Goal: Task Accomplishment & Management: Manage account settings

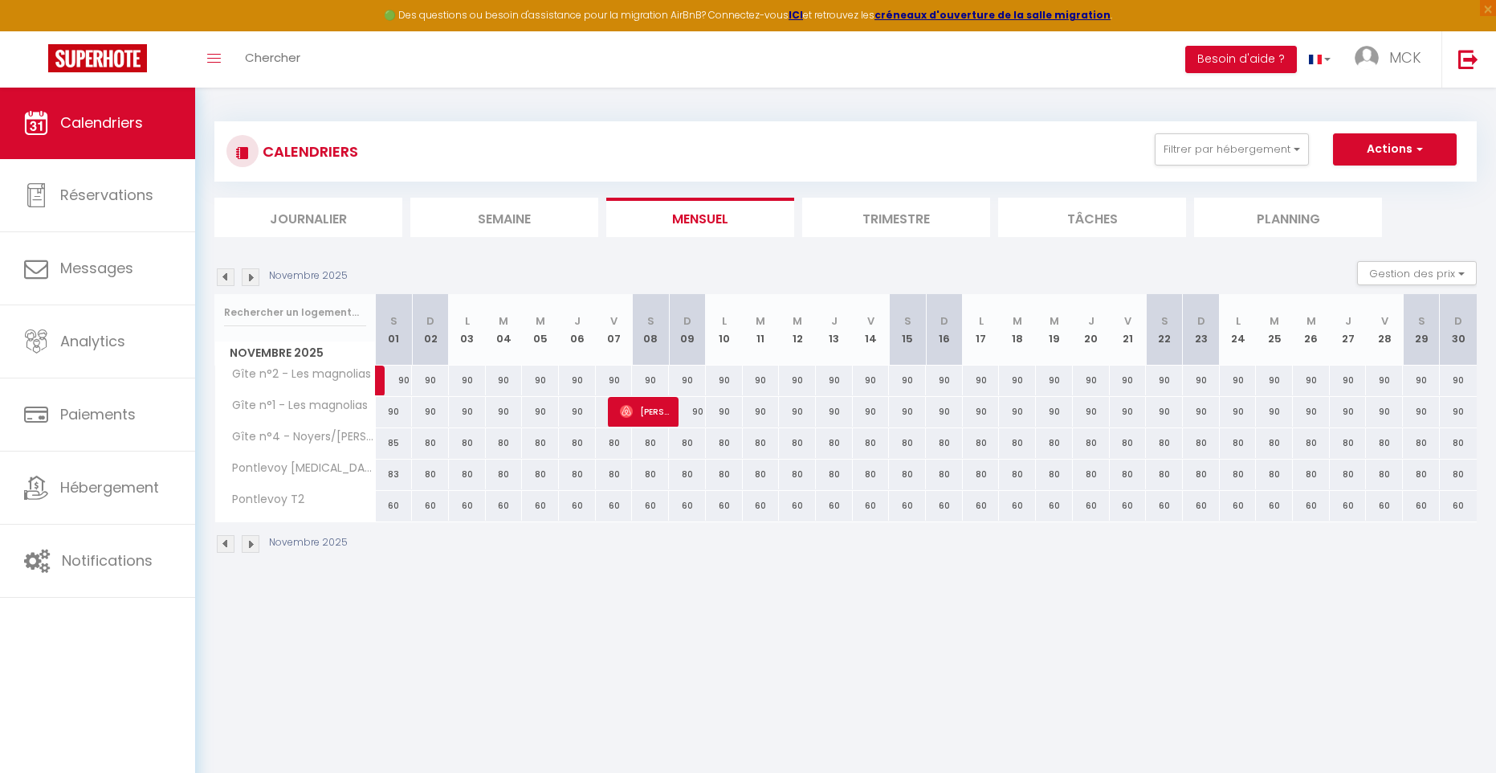
click at [227, 279] on img at bounding box center [226, 277] width 18 height 18
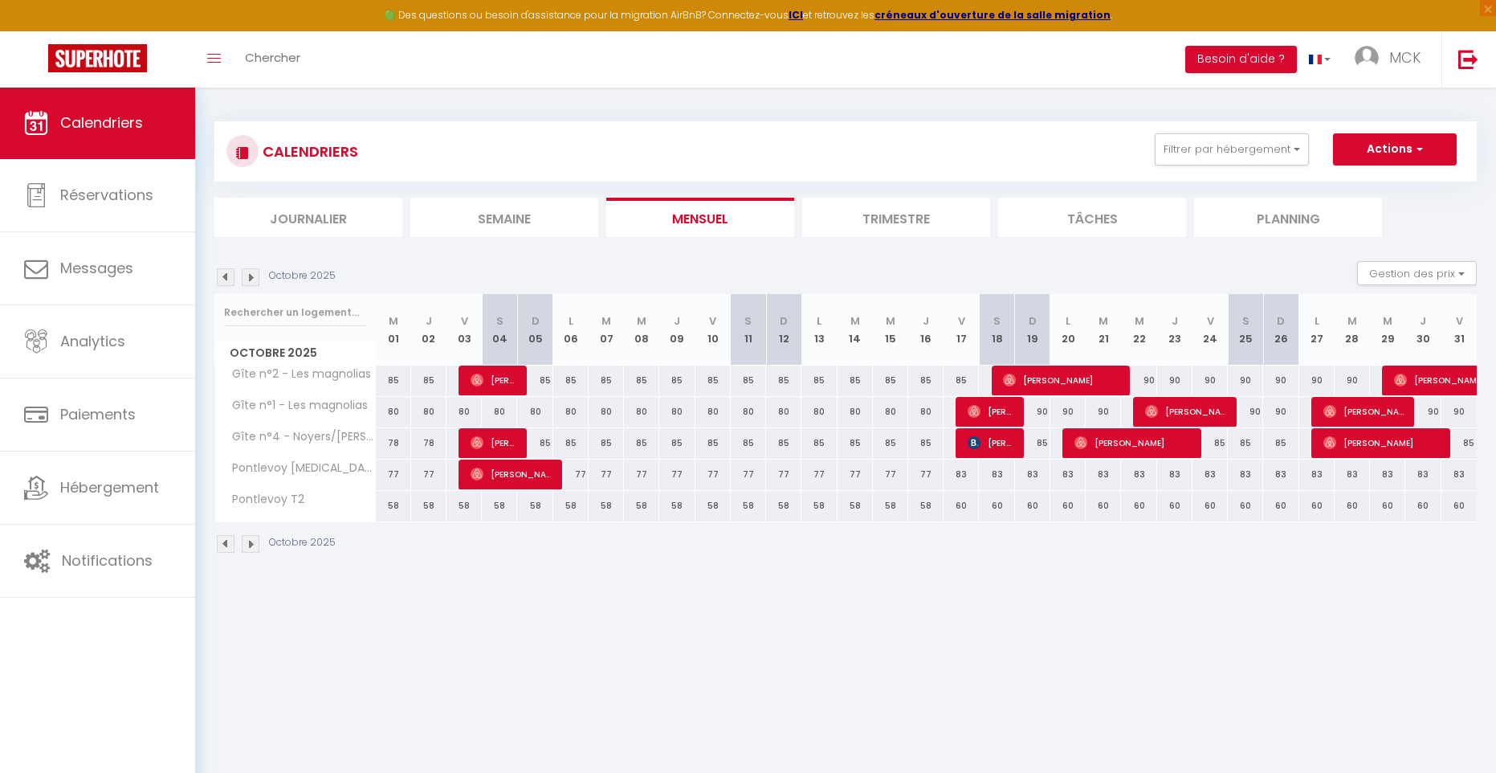
click at [226, 279] on img at bounding box center [226, 277] width 18 height 18
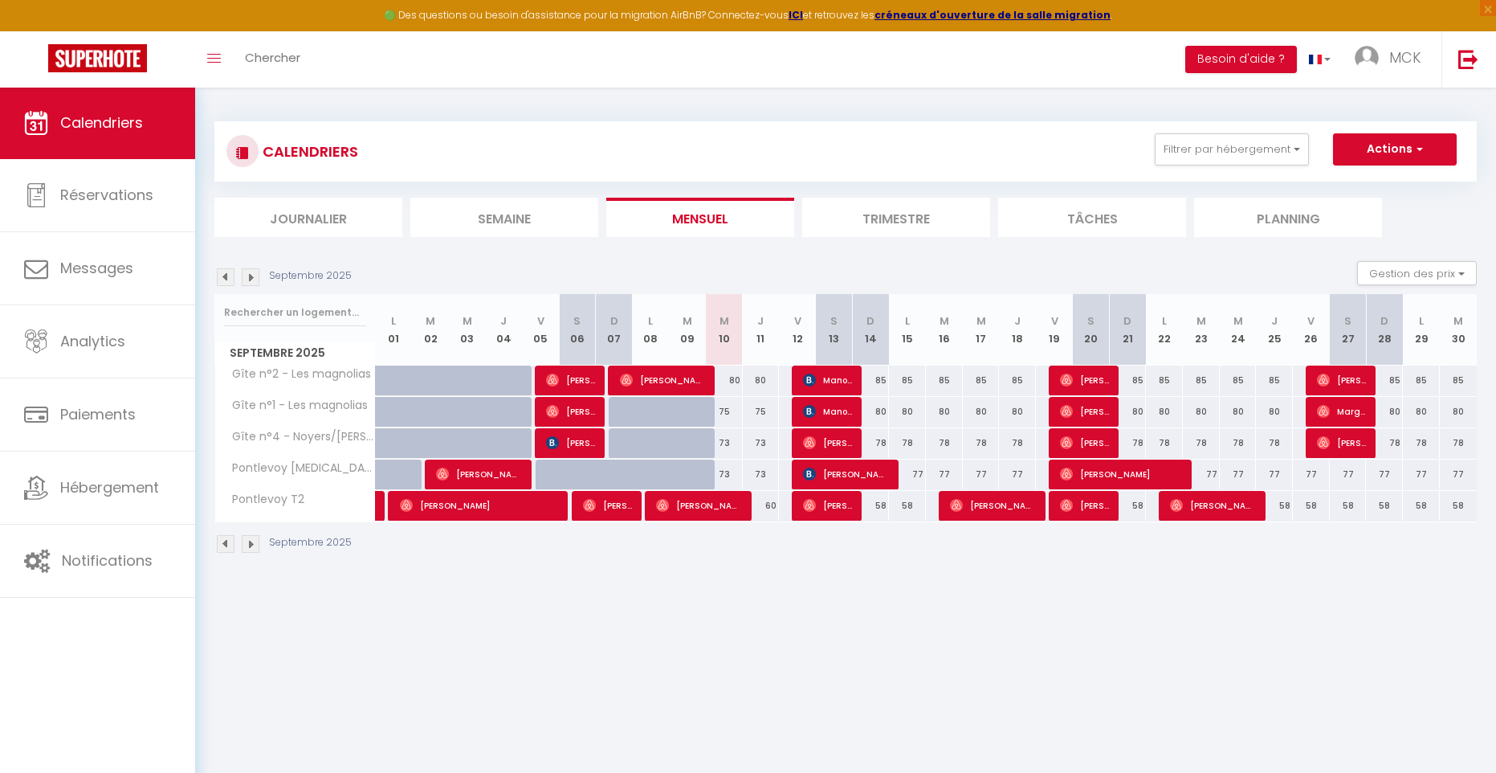
click at [226, 279] on img at bounding box center [226, 277] width 18 height 18
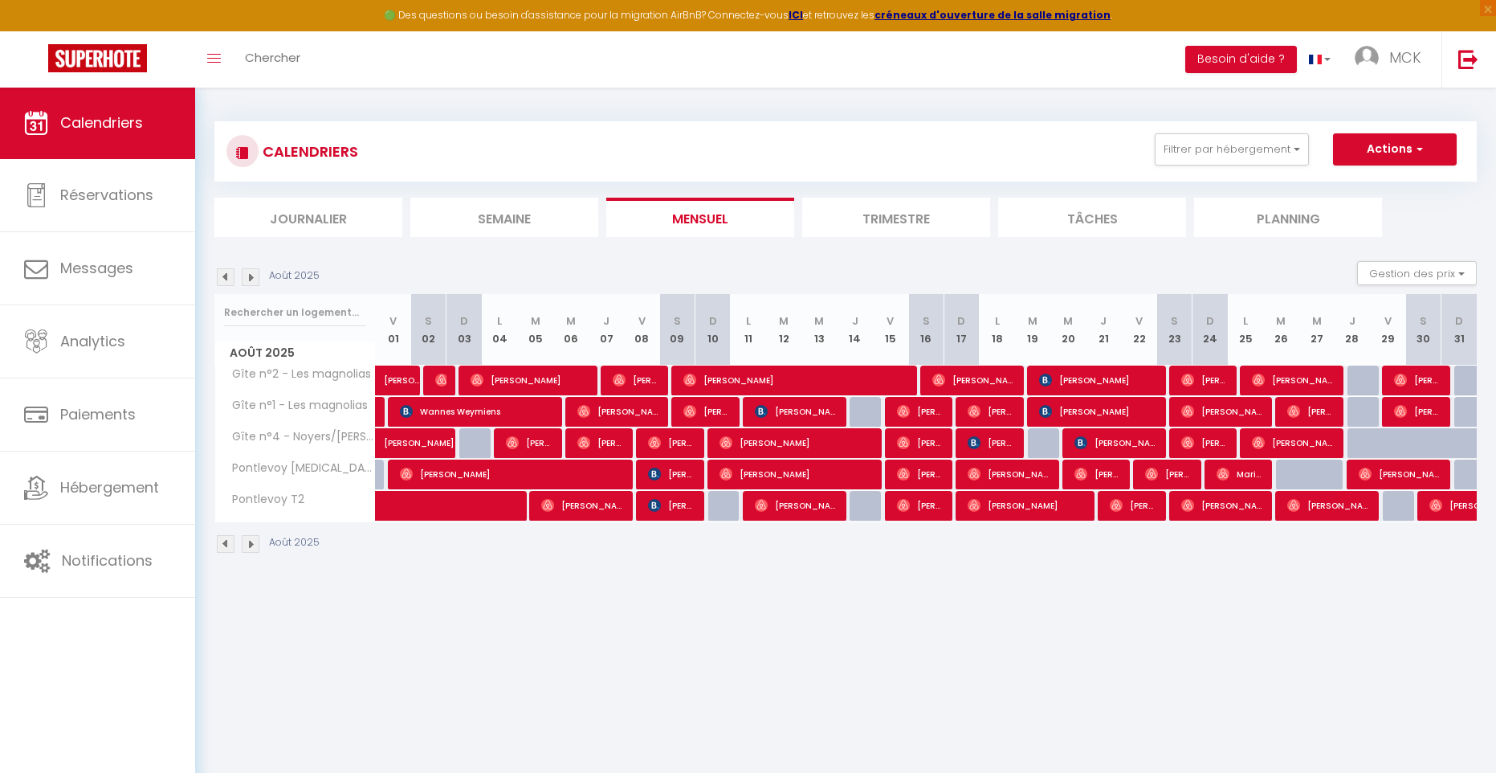
click at [308, 275] on p "Août 2025" at bounding box center [294, 275] width 51 height 15
click at [253, 273] on img at bounding box center [251, 277] width 18 height 18
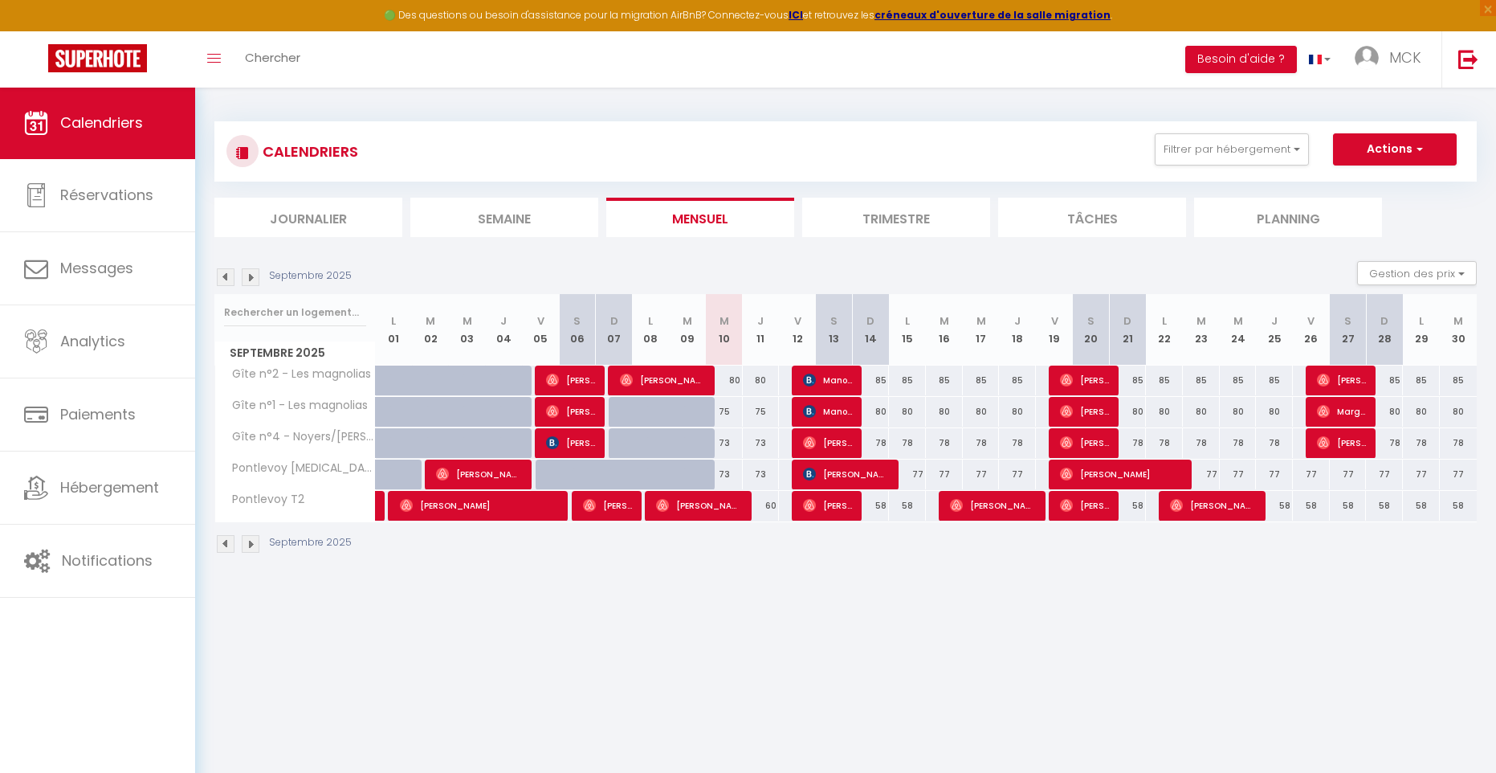
click at [253, 273] on img at bounding box center [251, 277] width 18 height 18
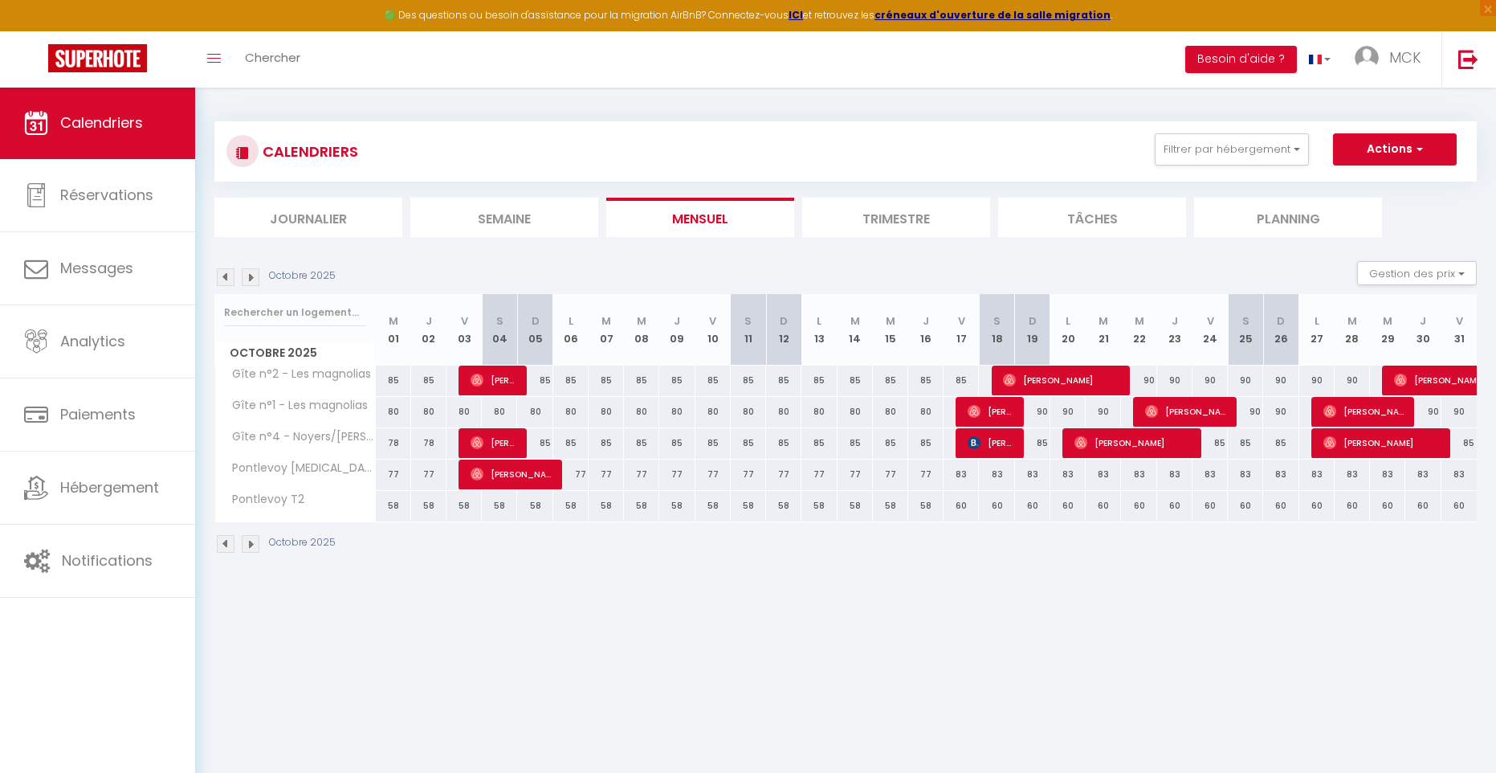
scroll to position [8, 0]
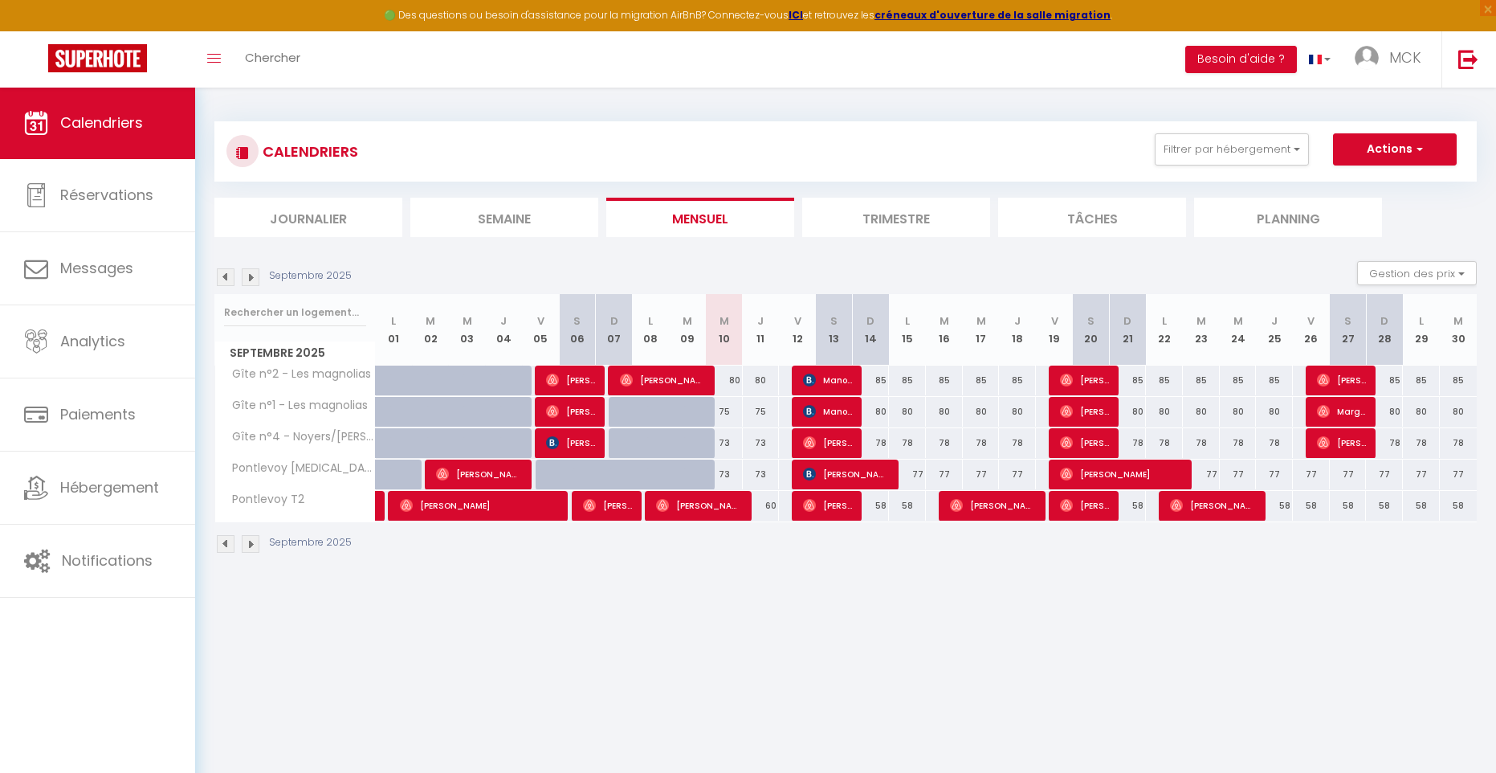
click at [0, 0] on html "🟢 Des questions ou besoin d'assistance pour la migration AirBnB? Connectez-vous…" at bounding box center [748, 386] width 1496 height 773
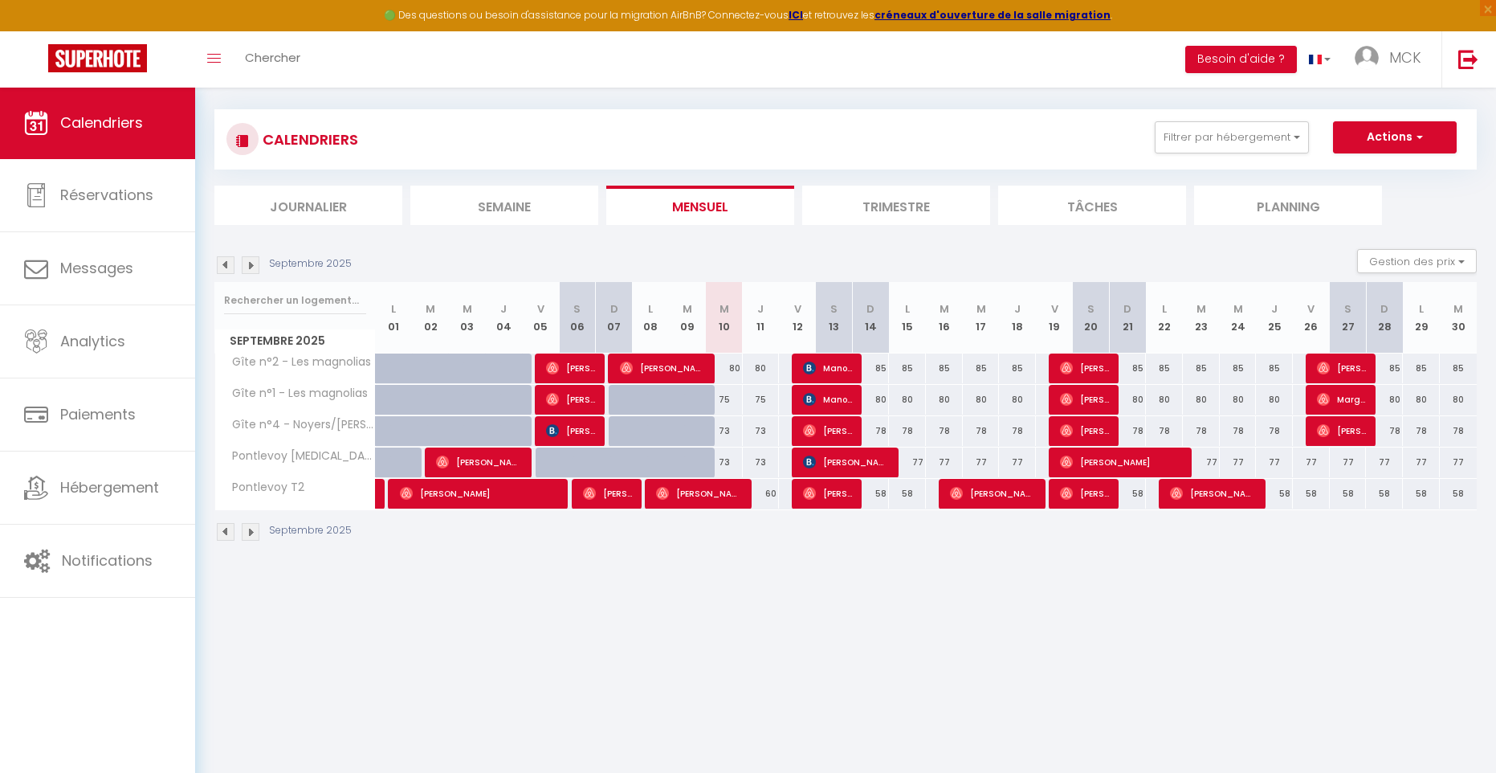
scroll to position [15, 0]
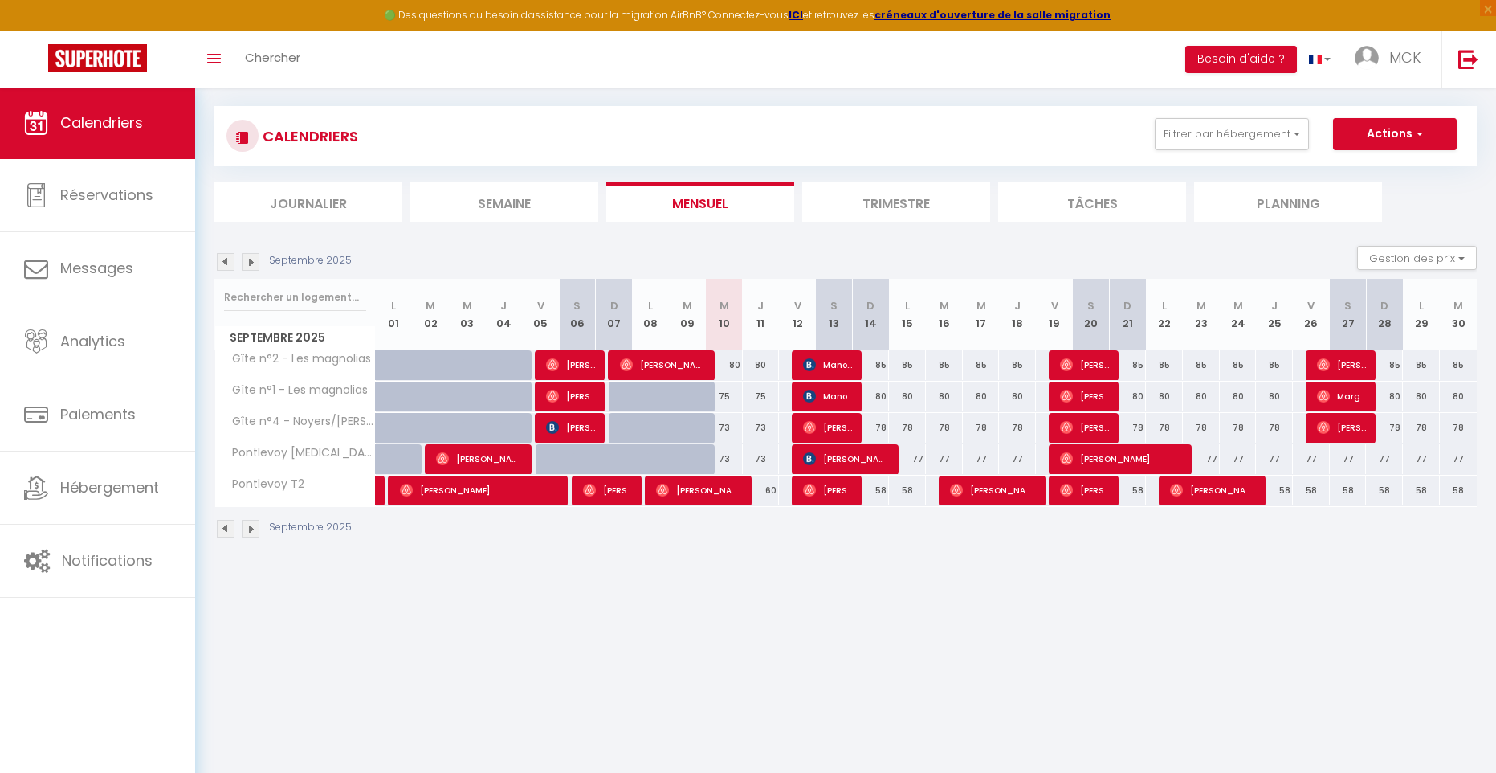
click at [879, 434] on div "78" at bounding box center [871, 428] width 37 height 30
type input "78"
type input "Dim 14 Septembre 2025"
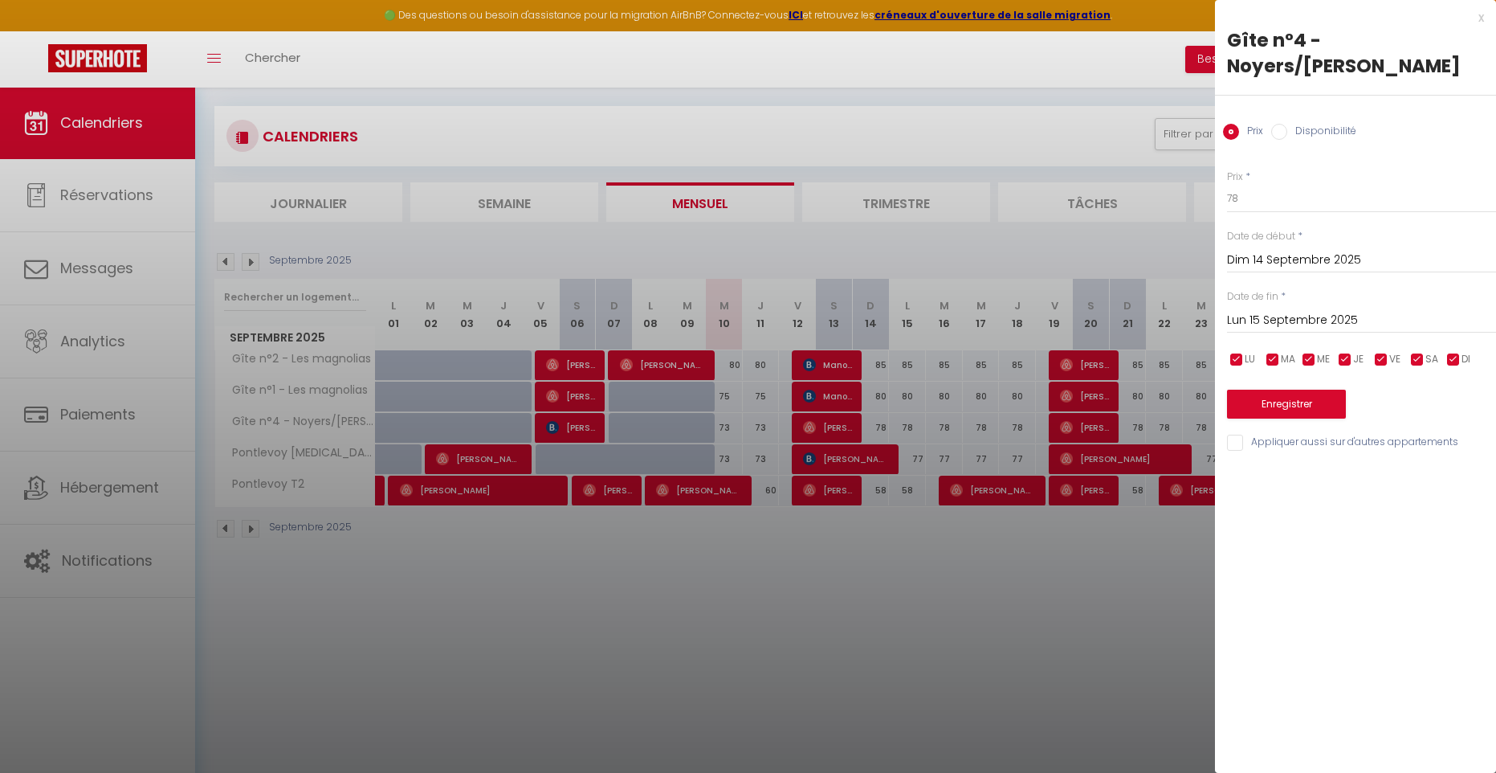
click at [1282, 310] on input "Lun 15 Septembre 2025" at bounding box center [1361, 320] width 269 height 21
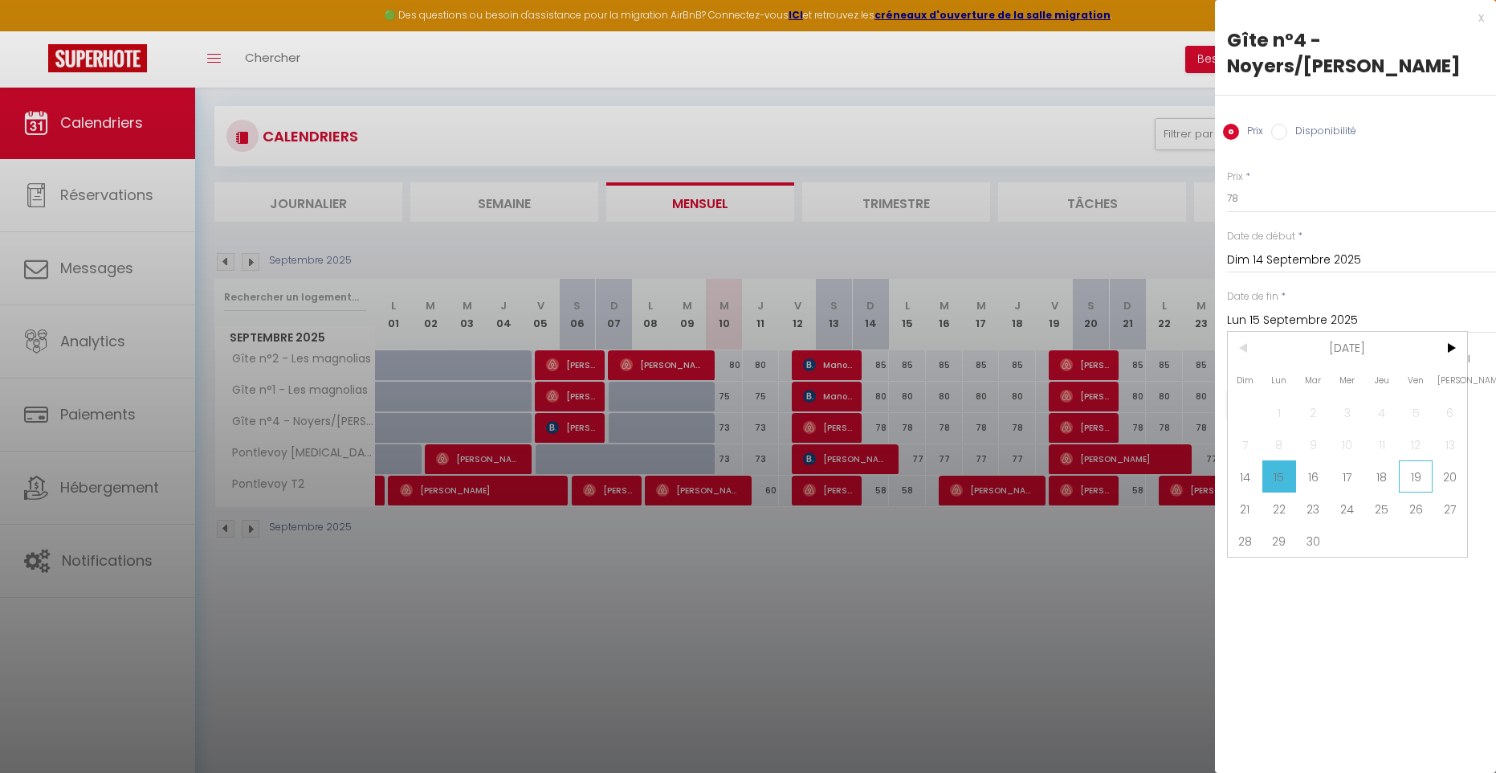
click at [1411, 460] on span "19" at bounding box center [1416, 476] width 35 height 32
type input "Ven 19 Septembre 2025"
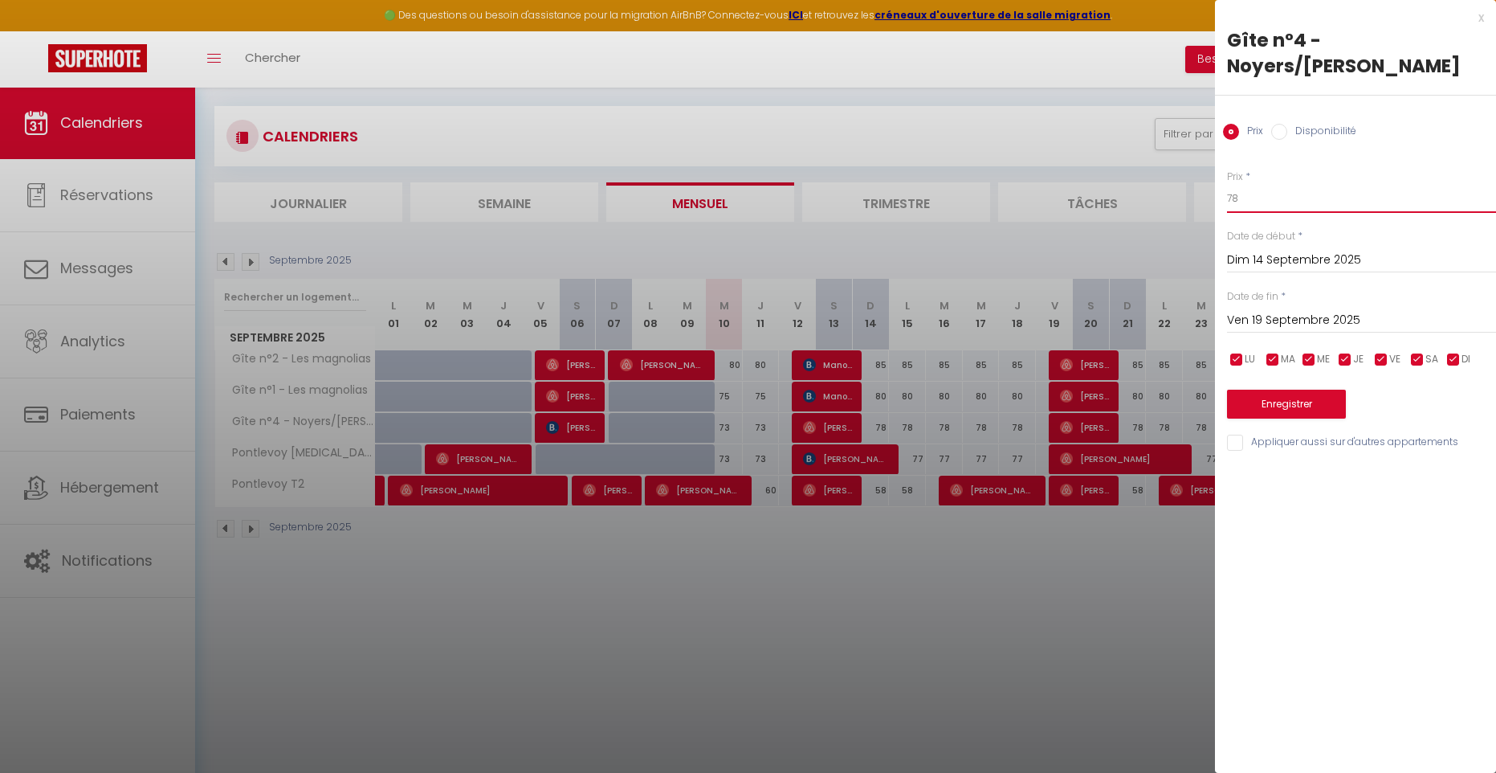
click at [1245, 184] on input "78" at bounding box center [1361, 198] width 269 height 29
type input "75"
click at [1303, 390] on button "Enregistrer" at bounding box center [1286, 404] width 119 height 29
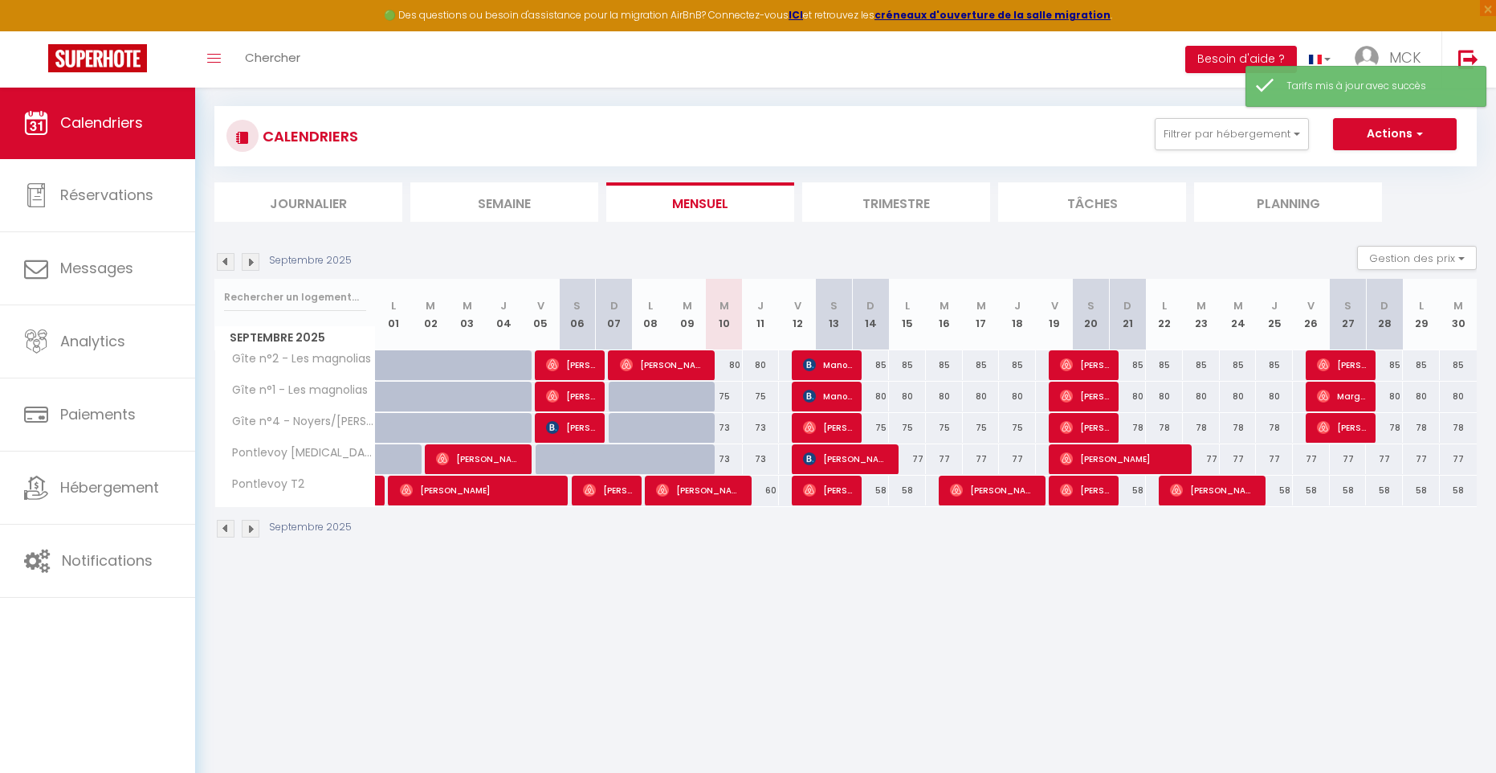
click at [917, 466] on div "77" at bounding box center [907, 459] width 37 height 30
type input "77"
type input "Lun 15 Septembre 2025"
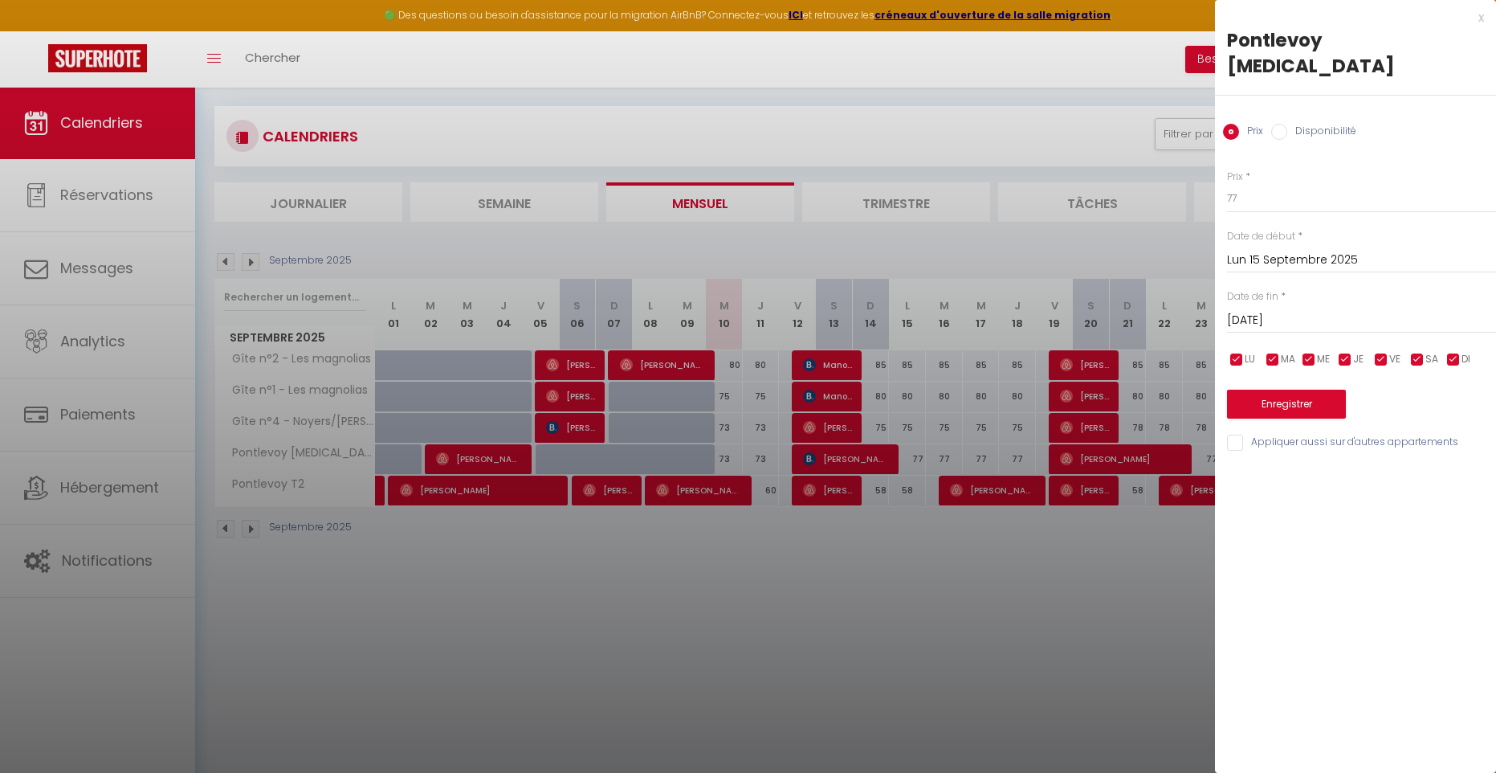
click at [1292, 310] on input "[DATE]" at bounding box center [1361, 320] width 269 height 21
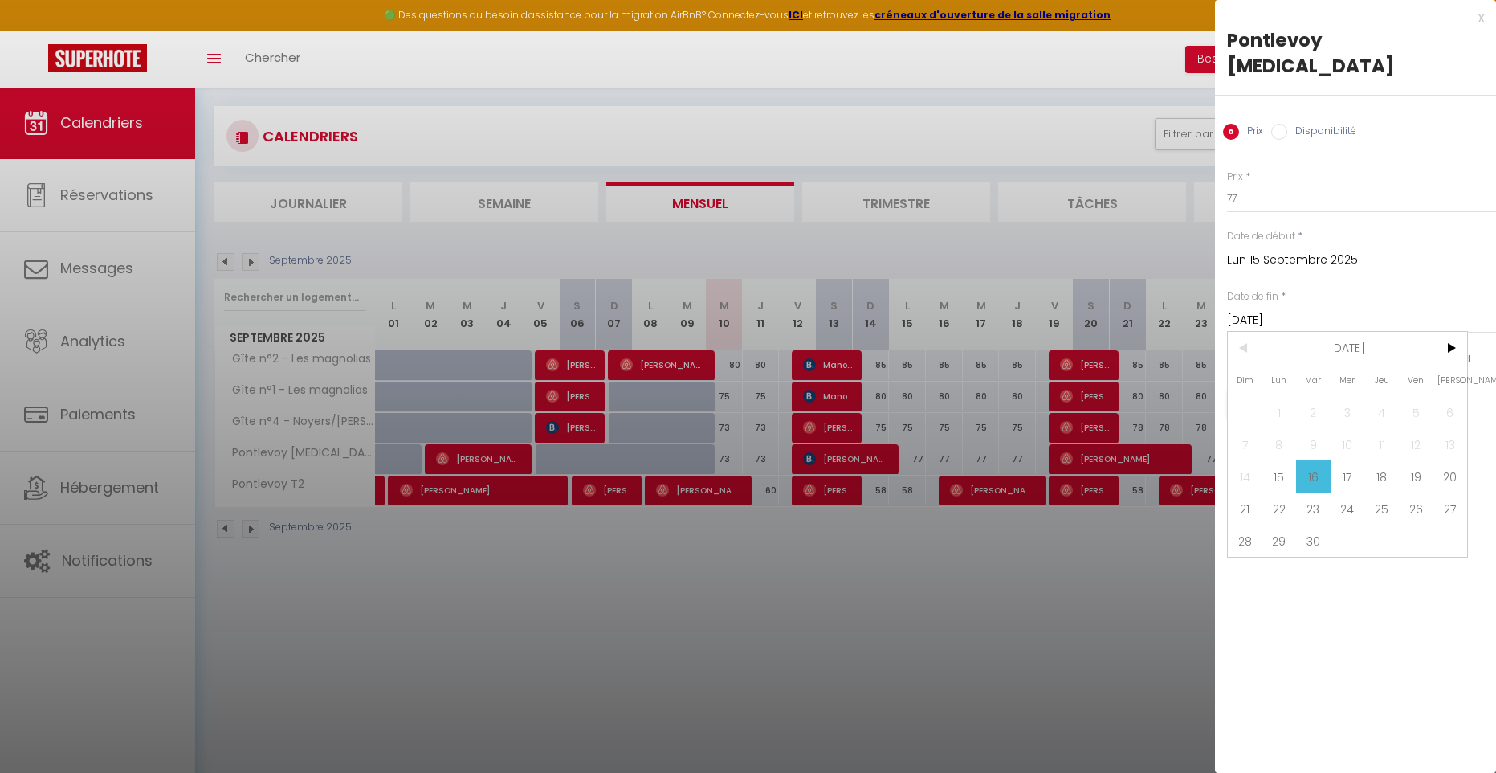
click at [1420, 460] on span "19" at bounding box center [1416, 476] width 35 height 32
type input "Ven 19 Septembre 2025"
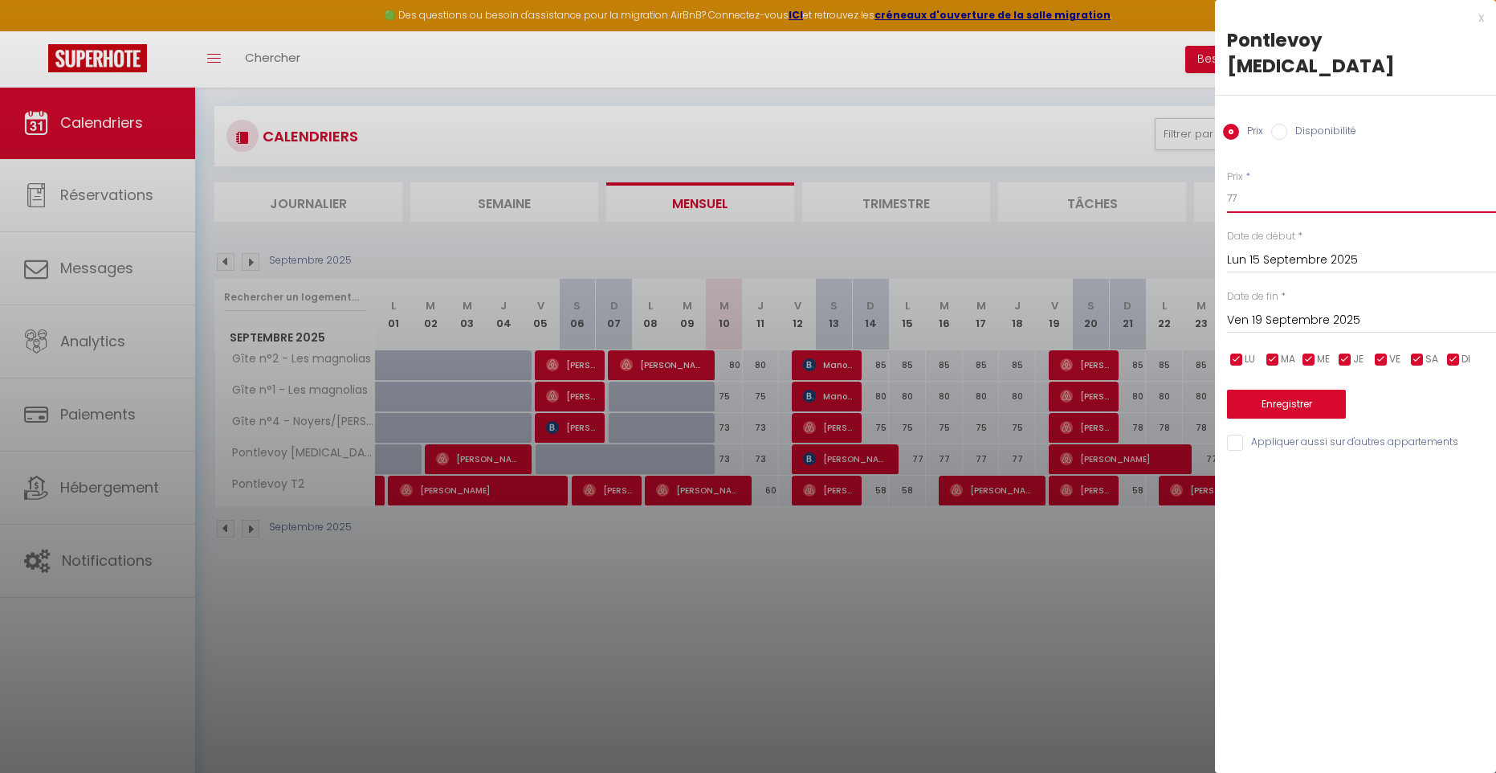
click at [1248, 184] on input "77" at bounding box center [1361, 198] width 269 height 29
type input "75"
click at [1308, 390] on button "Enregistrer" at bounding box center [1286, 404] width 119 height 29
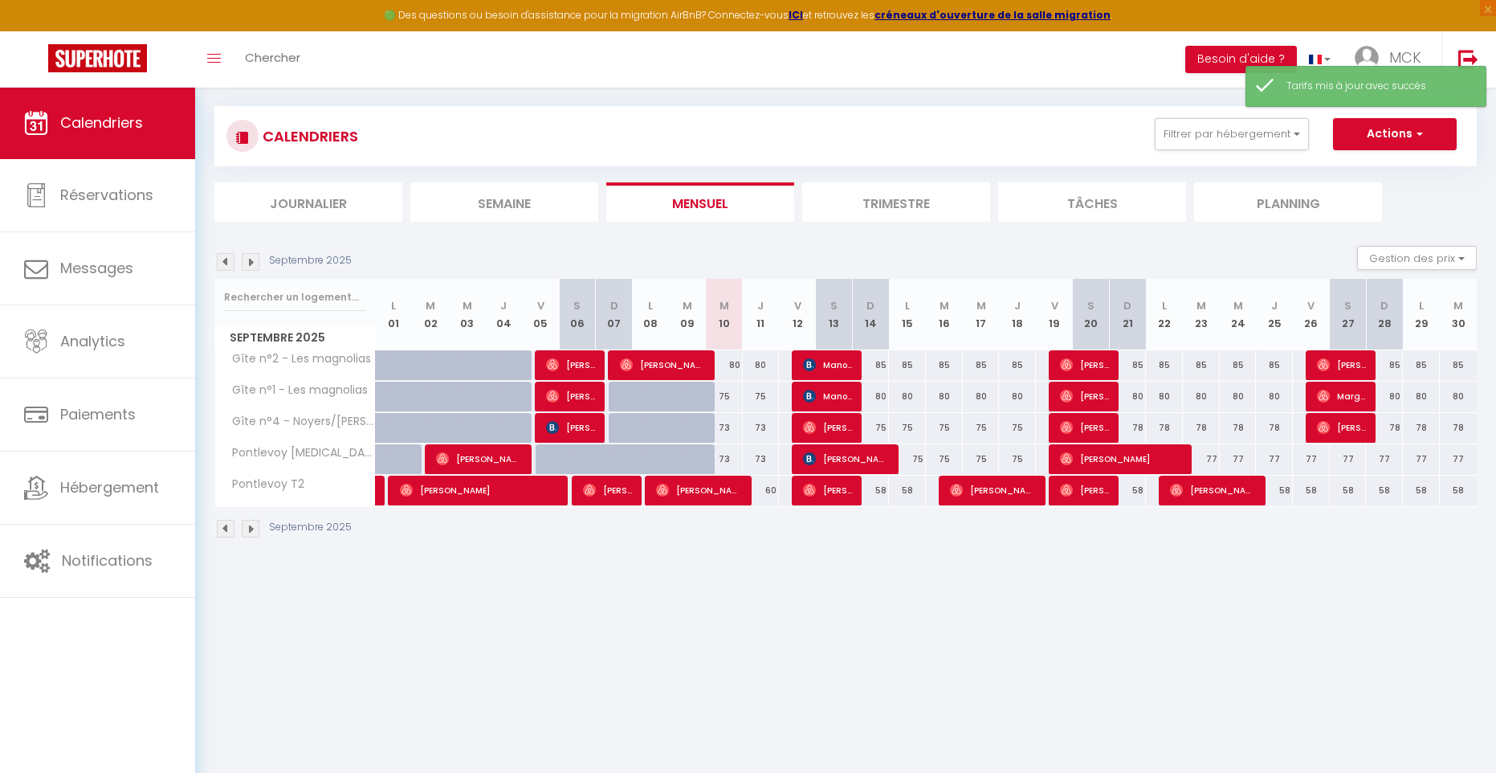
click at [874, 500] on div "58" at bounding box center [871, 490] width 37 height 30
type input "58"
type input "Dim 14 Septembre 2025"
type input "Lun 15 Septembre 2025"
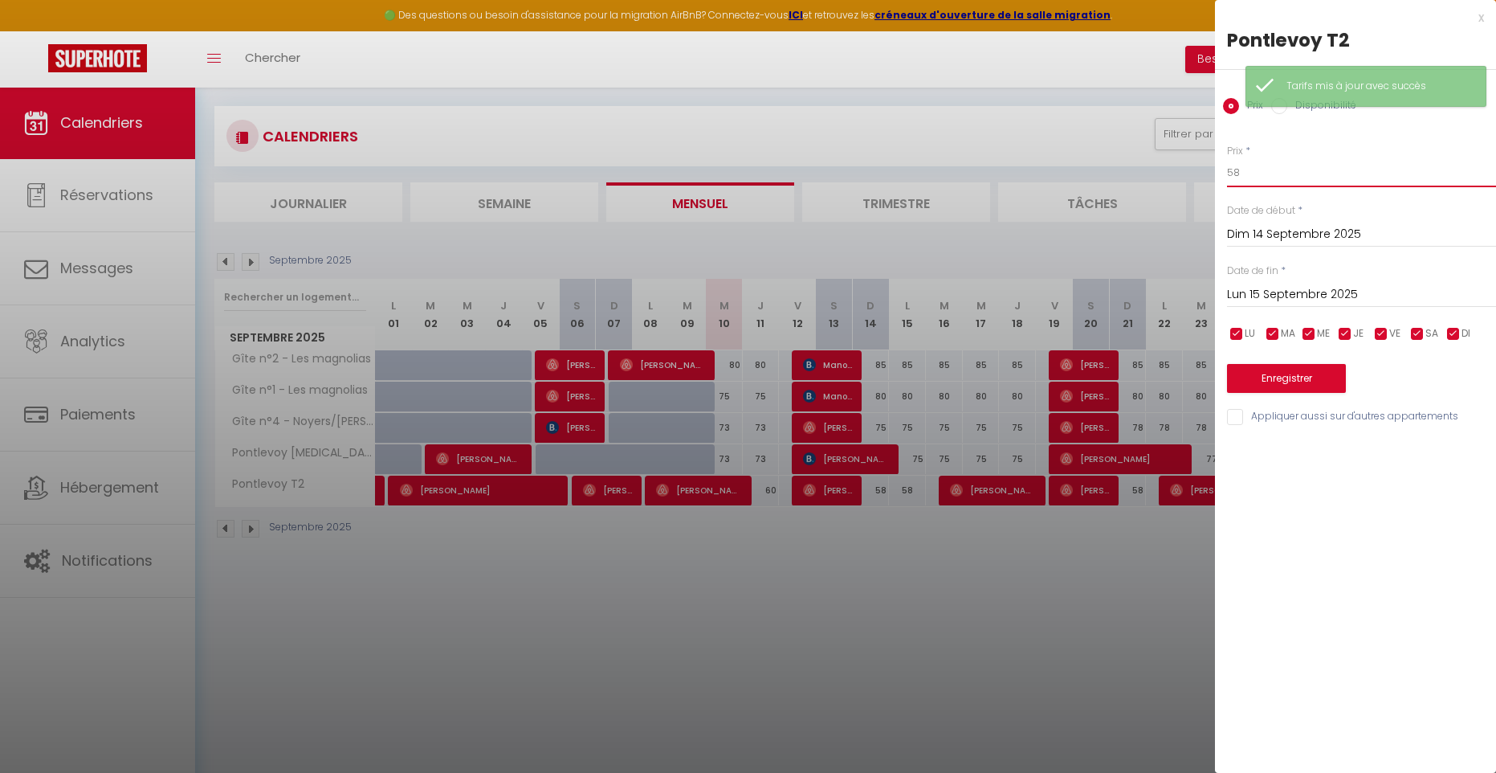
click at [1245, 173] on input "58" at bounding box center [1361, 172] width 269 height 29
type input "55"
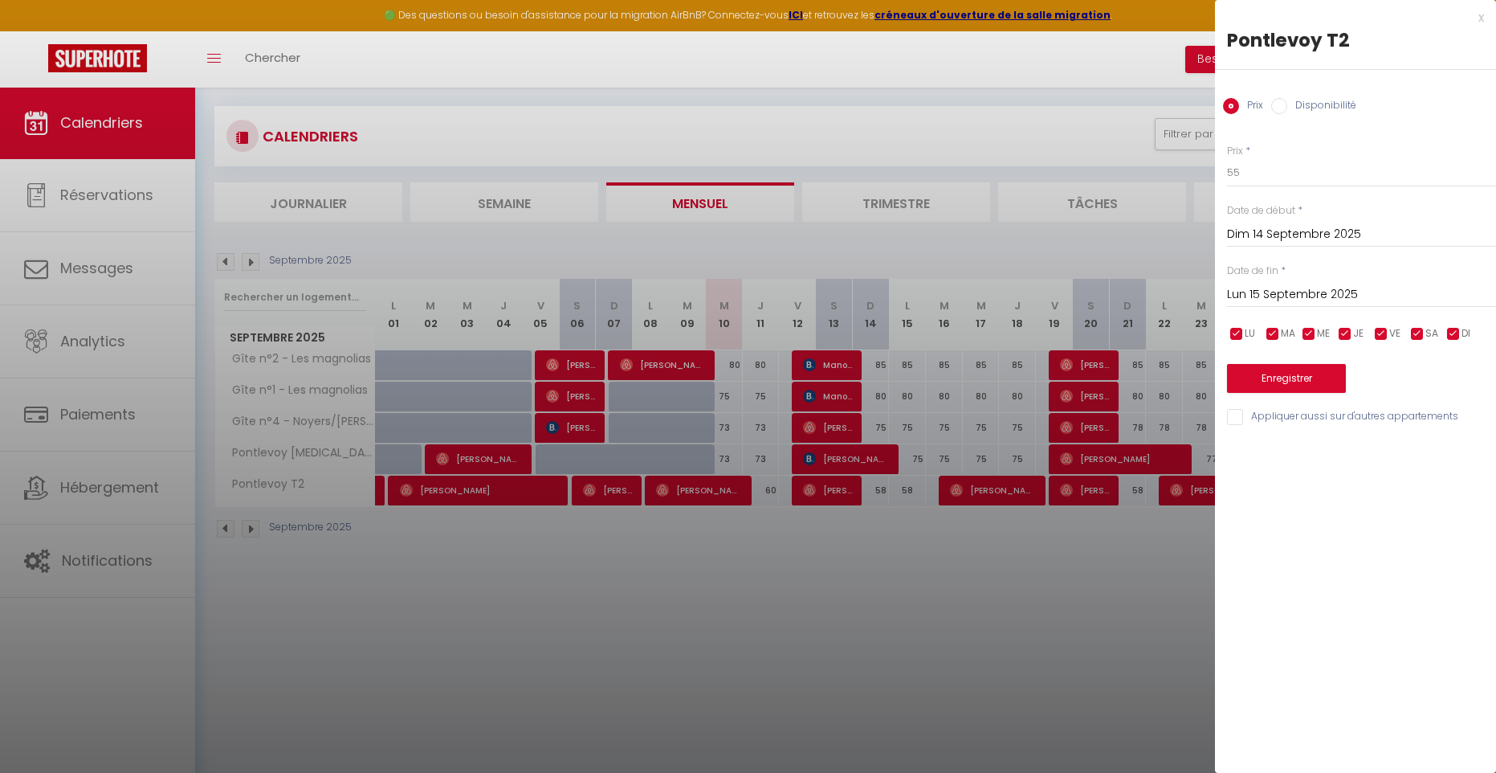
click at [1299, 289] on input "Lun 15 Septembre 2025" at bounding box center [1361, 294] width 269 height 21
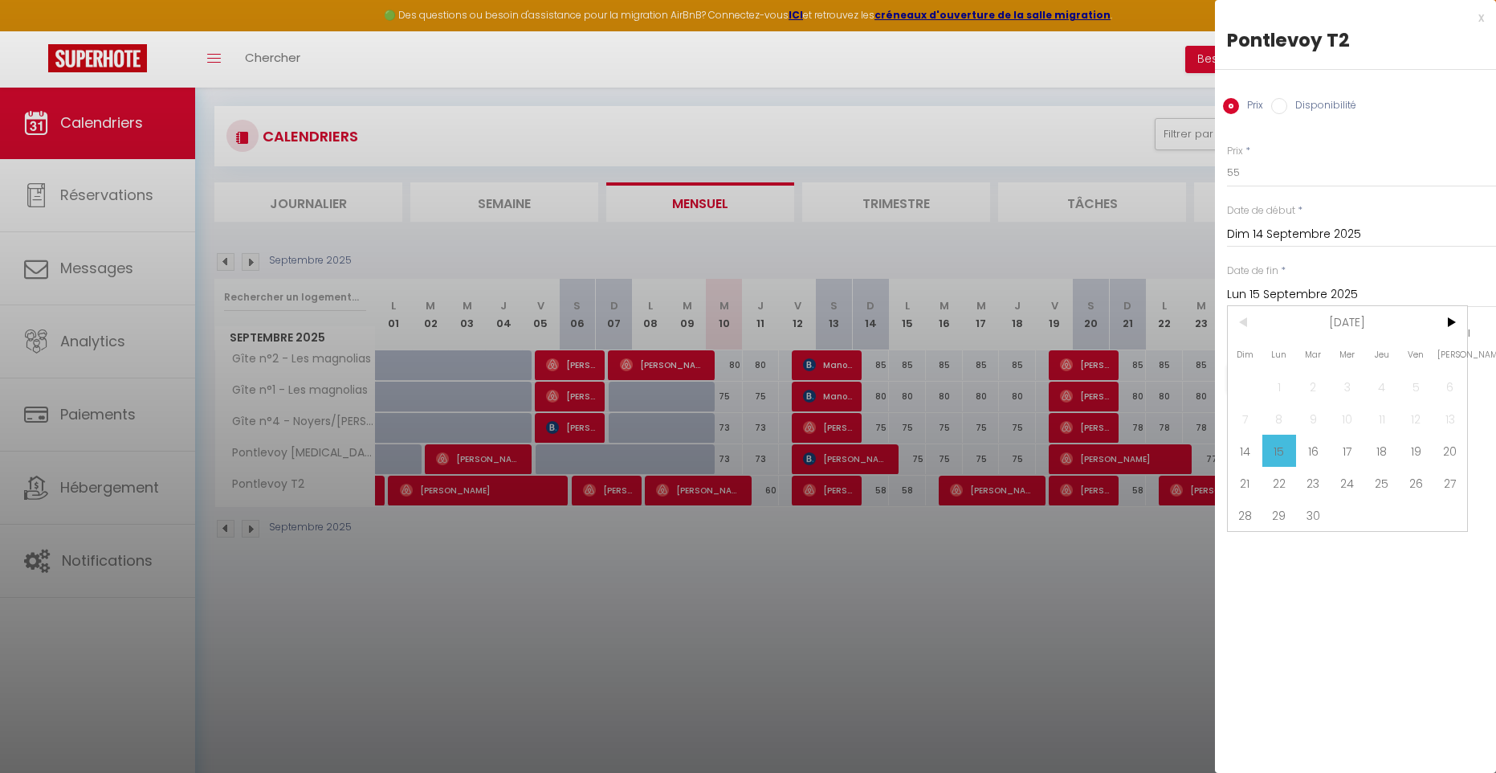
click at [1318, 455] on span "16" at bounding box center [1313, 451] width 35 height 32
type input "[DATE]"
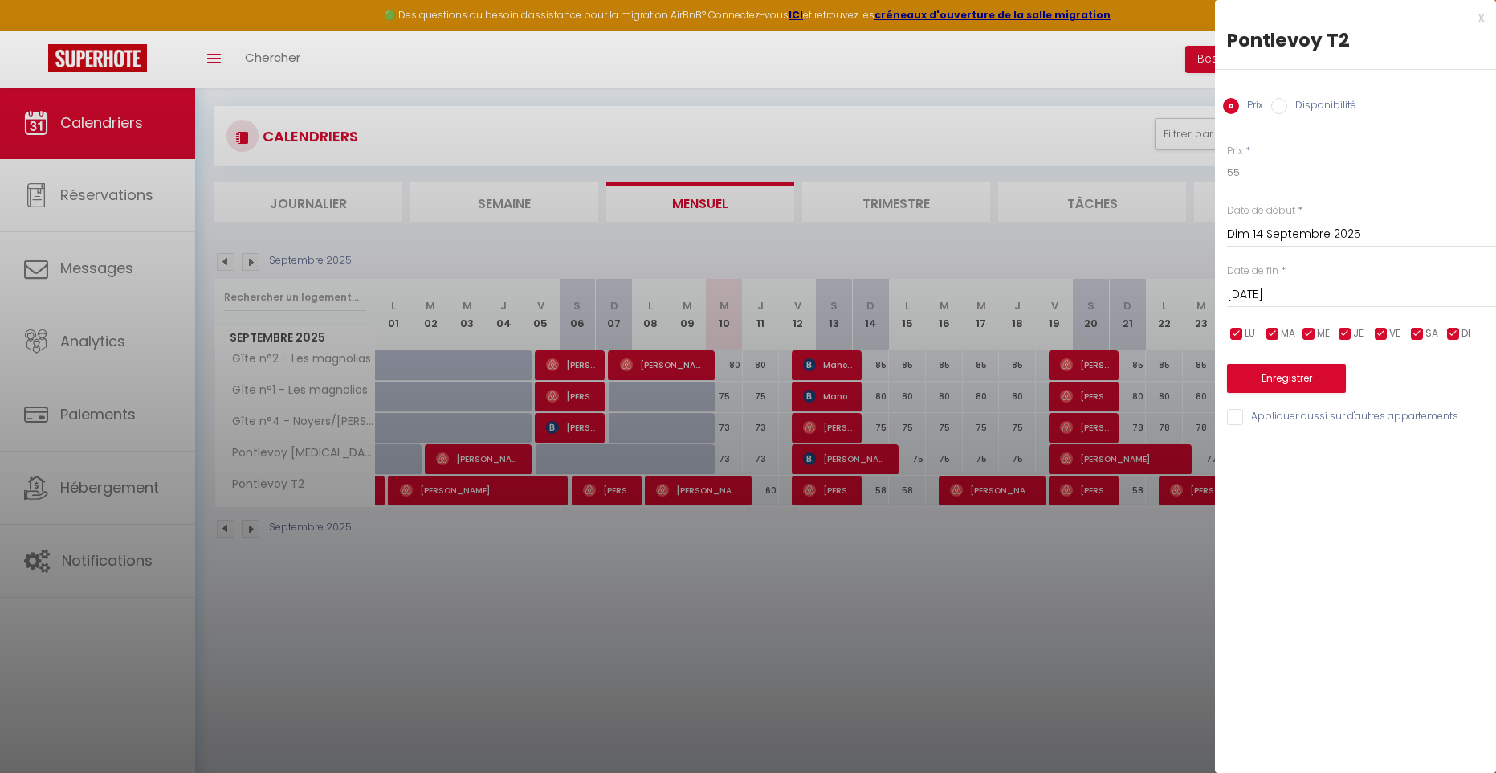
click at [1292, 369] on button "Enregistrer" at bounding box center [1286, 378] width 119 height 29
